Goal: Information Seeking & Learning: Learn about a topic

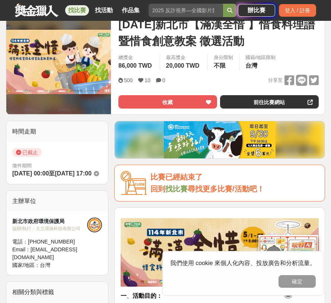
scroll to position [149, 0]
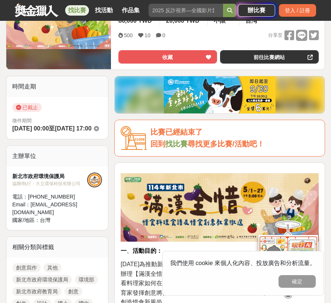
click at [180, 148] on link "找比賽" at bounding box center [176, 144] width 22 height 8
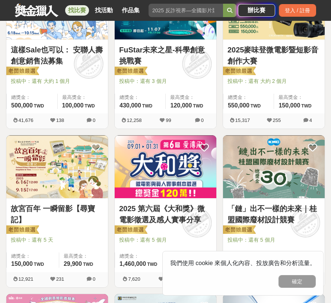
scroll to position [112, 0]
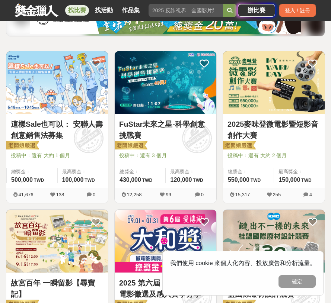
click at [262, 127] on link "2025麥味登微電影暨短影音創作大賽" at bounding box center [273, 130] width 93 height 22
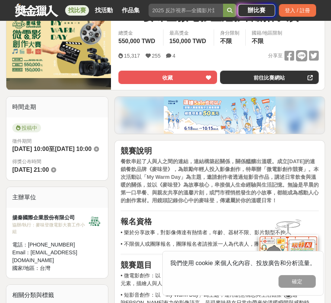
scroll to position [149, 0]
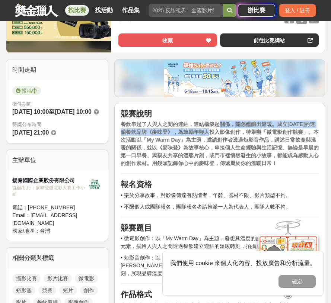
drag, startPoint x: 218, startPoint y: 129, endPoint x: 216, endPoint y: 138, distance: 8.7
click at [216, 137] on strong "餐飲串起了人與人之間的連結，連結構築起關係，關係醞釀出溫暖。成立[DATE]的連鎖餐飲品牌《麥味登》，為鼓勵年輕人投入影像創作，特舉辦「微電影創作競賽」。本次…" at bounding box center [220, 143] width 198 height 45
click at [216, 138] on strong "餐飲串起了人與人之間的連結，連結構築起關係，關係醞釀出溫暖。成立[DATE]的連鎖餐飲品牌《麥味登》，為鼓勵年輕人投入影像創作，特舉辦「微電影創作競賽」。本次…" at bounding box center [220, 143] width 198 height 45
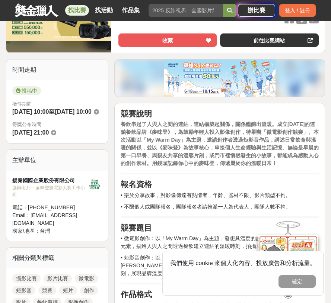
click at [230, 144] on strong "餐飲串起了人與人之間的連結，連結構築起關係，關係醞釀出溫暖。成立[DATE]的連鎖餐飲品牌《麥味登》，為鼓勵年輕人投入影像創作，特舉辦「微電影創作競賽」。本次…" at bounding box center [220, 143] width 198 height 45
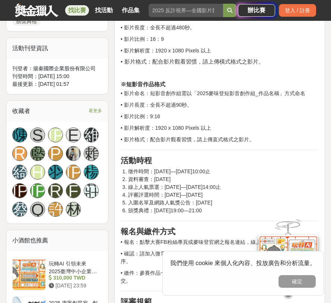
scroll to position [558, 0]
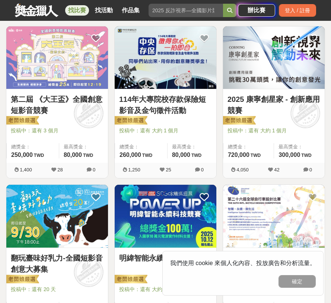
scroll to position [558, 0]
